Goal: Task Accomplishment & Management: Use online tool/utility

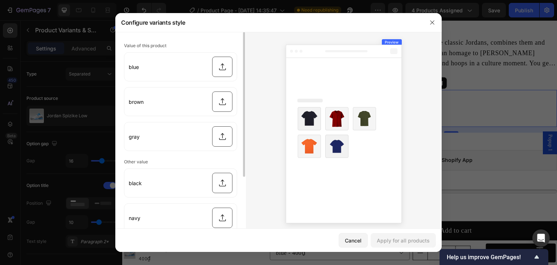
scroll to position [194, 0]
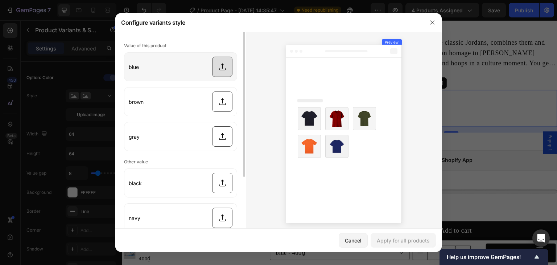
click at [221, 70] on input "file" at bounding box center [180, 67] width 112 height 28
type input "C:\fakepath\2 (1).png"
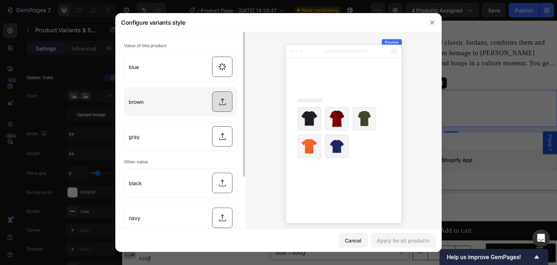
click at [223, 105] on input "file" at bounding box center [180, 101] width 112 height 28
type input "C:\fakepath\1 (1).png"
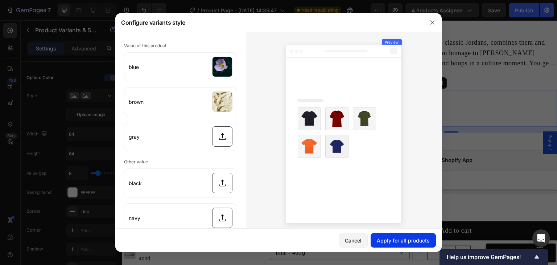
click at [390, 239] on div "Apply for all products" at bounding box center [403, 240] width 53 height 8
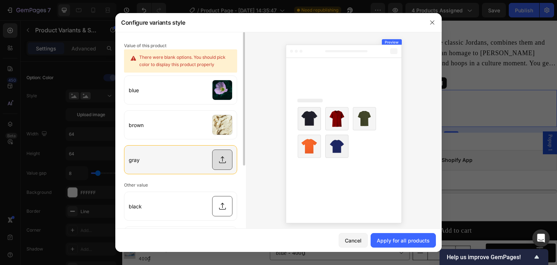
click at [212, 157] on input "file" at bounding box center [180, 159] width 112 height 28
type input "C:\fakepath\CJCIkdONi_UCEAE=.webp"
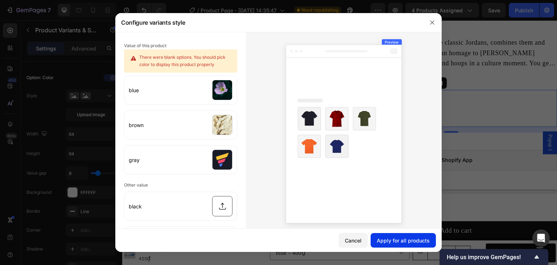
click at [400, 237] on div "Apply for all products" at bounding box center [403, 240] width 53 height 8
radio input "true"
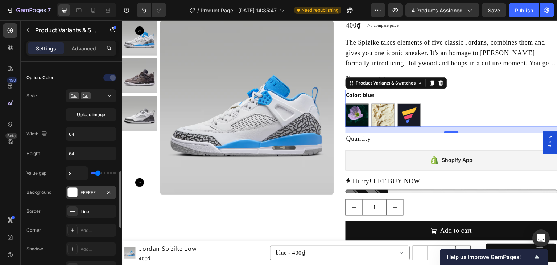
scroll to position [242, 0]
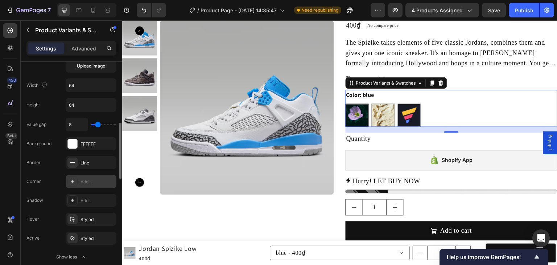
click at [94, 178] on div "Add..." at bounding box center [98, 181] width 34 height 7
radio input "true"
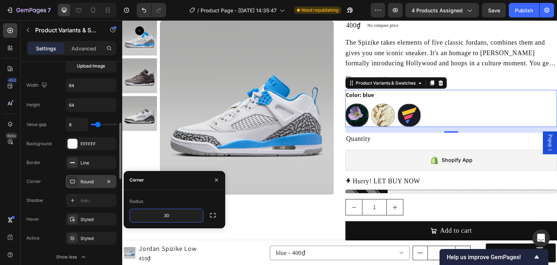
type input "30"
